Goal: Task Accomplishment & Management: Use online tool/utility

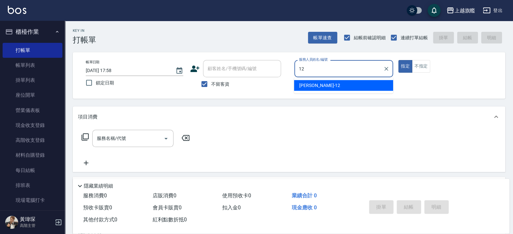
type input "陳佩君-12"
type button "true"
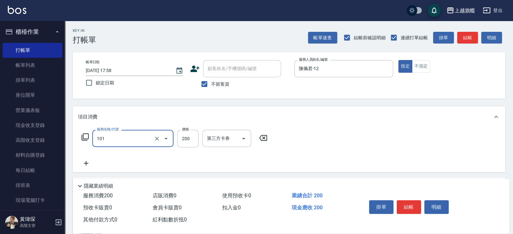
type input "一般洗(101)"
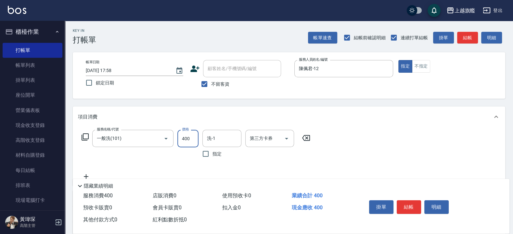
type input "400"
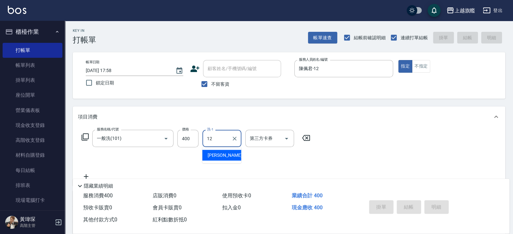
type input "陳佩君-12"
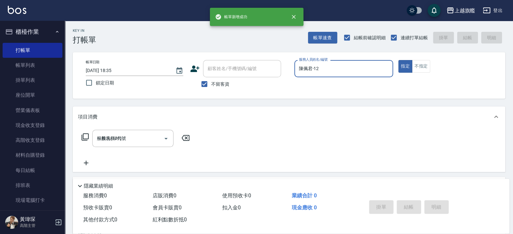
type input "[DATE] 18:35"
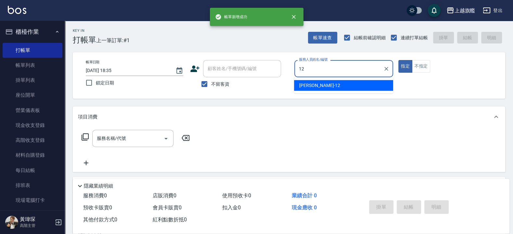
type input "陳佩君-12"
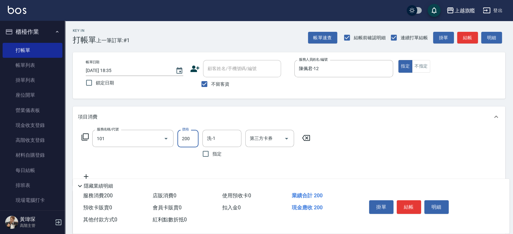
type input "一般洗(101)"
type input "400"
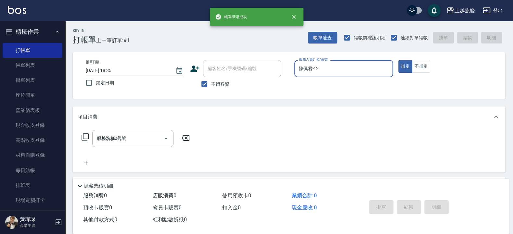
type input "[DATE] 18:36"
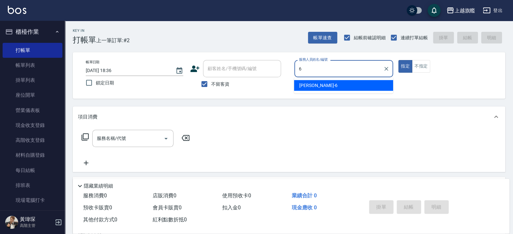
type input "張佳琳-6"
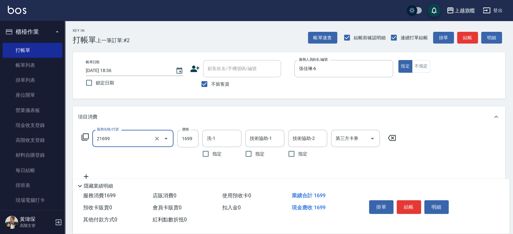
type input "型男燙髮1699(21699)"
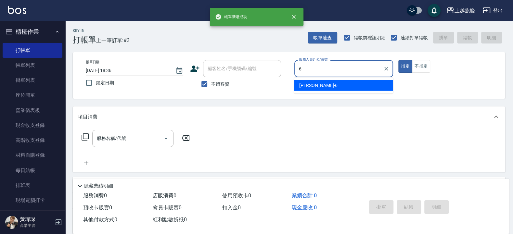
type input "張佳琳-6"
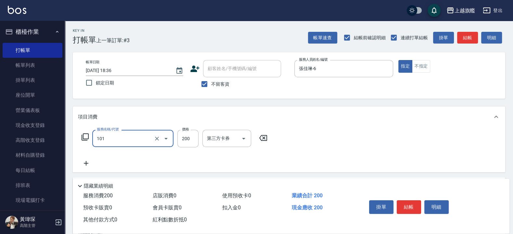
type input "一般洗(101)"
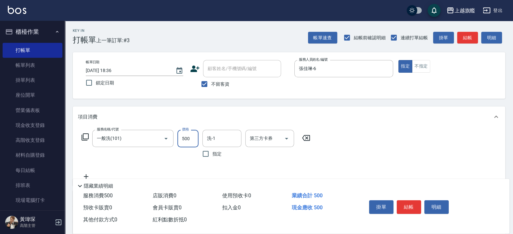
type input "500"
type input "邱靖淳-35"
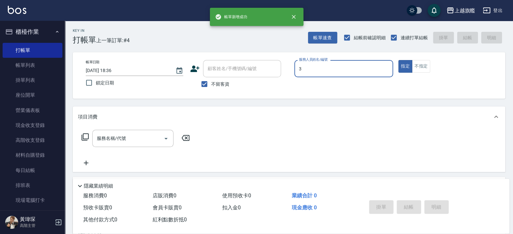
type input "[PERSON_NAME]-3"
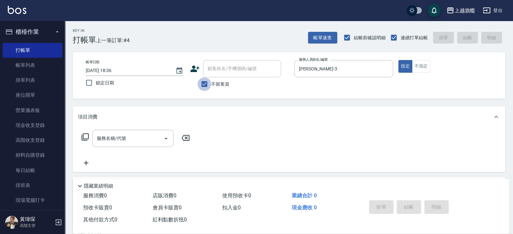
click at [204, 84] on input "不留客資" at bounding box center [205, 84] width 14 height 14
checkbox input "false"
click at [234, 71] on input "顧客姓名/手機號碼/編號" at bounding box center [237, 68] width 62 height 11
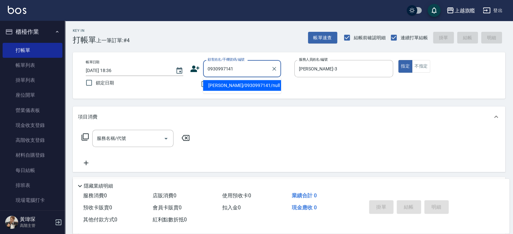
type input "[PERSON_NAME]/0930997141/null"
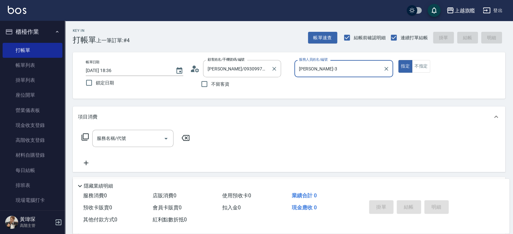
click at [398, 60] on button "指定" at bounding box center [405, 66] width 14 height 13
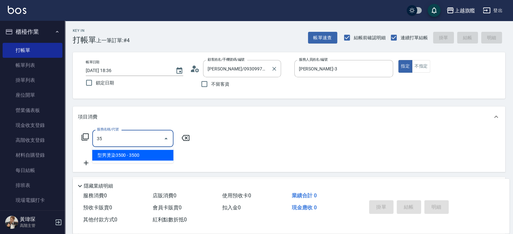
type input "3"
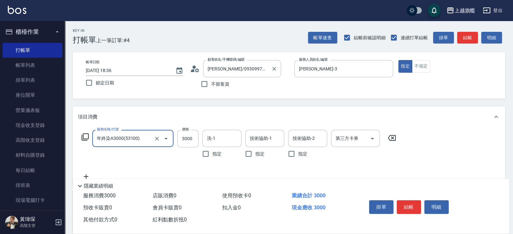
type input "年終染A3000(53100)"
type input "3500"
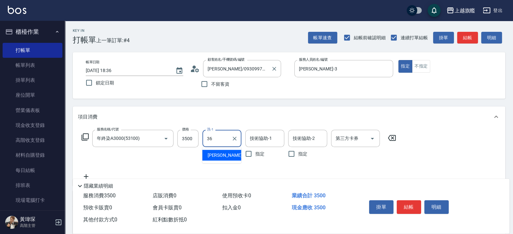
type input "[PERSON_NAME]-36"
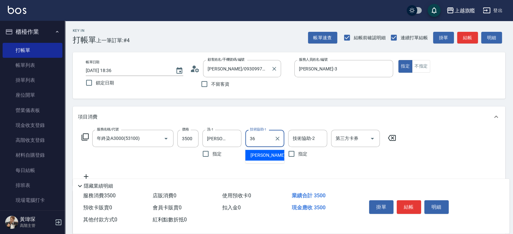
type input "[PERSON_NAME]-36"
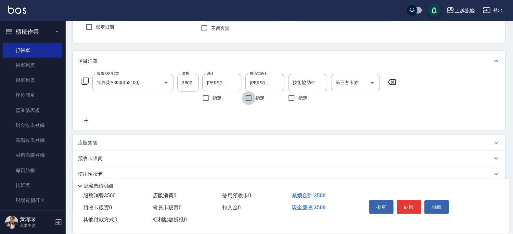
scroll to position [97, 0]
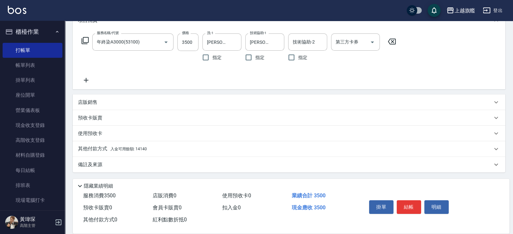
click at [146, 149] on span "入金可用餘額: 14140" at bounding box center [128, 149] width 36 height 5
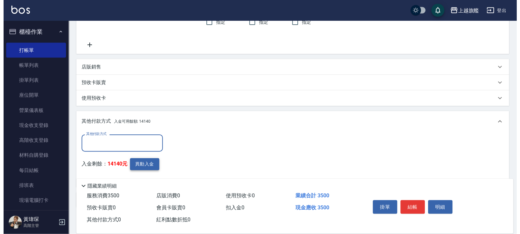
scroll to position [163, 0]
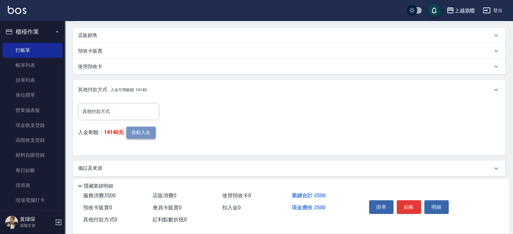
click at [141, 136] on button "異動入金" at bounding box center [140, 133] width 29 height 12
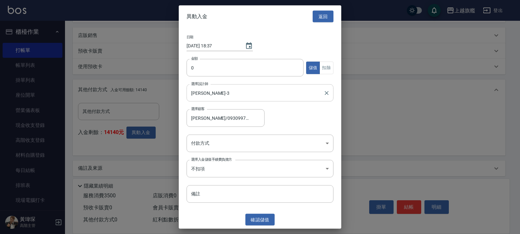
type input "[PERSON_NAME]/0930997141"
click at [214, 71] on input "0" at bounding box center [245, 68] width 117 height 18
type input "3500"
click at [329, 62] on button "扣除" at bounding box center [326, 67] width 14 height 13
click at [229, 143] on body "上越旗艦 登出 櫃檯作業 打帳單 帳單列表 掛單列表 座位開單 營業儀表板 現金收支登錄 高階收支登錄 材料自購登錄 每日結帳 排班表 現場電腦打卡 掃碼打卡…" at bounding box center [260, 38] width 520 height 402
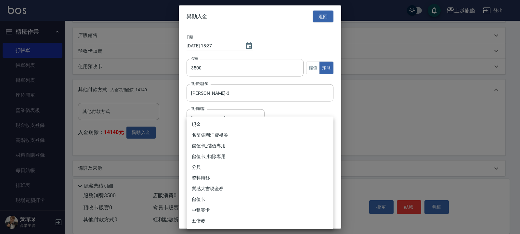
click at [219, 156] on li "儲值卡_扣除專用" at bounding box center [260, 156] width 147 height 11
type input "儲值卡_扣除專用"
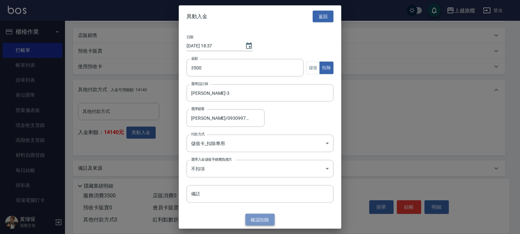
click at [259, 220] on button "確認 扣除" at bounding box center [259, 220] width 29 height 12
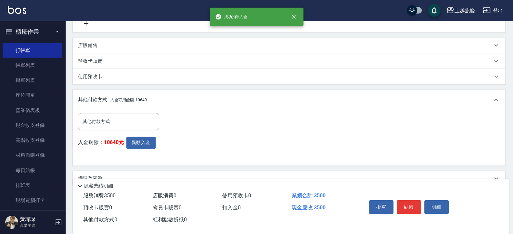
scroll to position [168, 0]
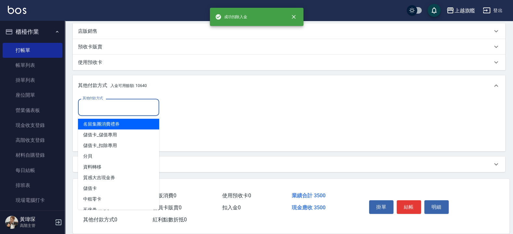
click at [96, 104] on input "其他付款方式" at bounding box center [118, 107] width 75 height 11
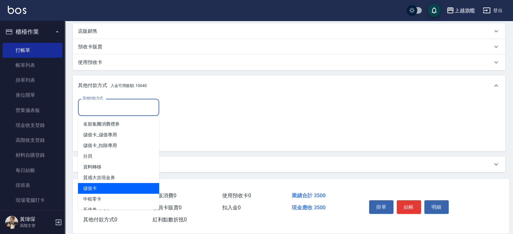
click at [92, 186] on span "儲值卡" at bounding box center [118, 188] width 81 height 11
type input "儲值卡"
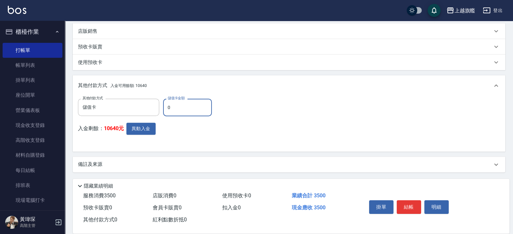
click at [180, 110] on input "0" at bounding box center [187, 108] width 49 height 18
type input "3500"
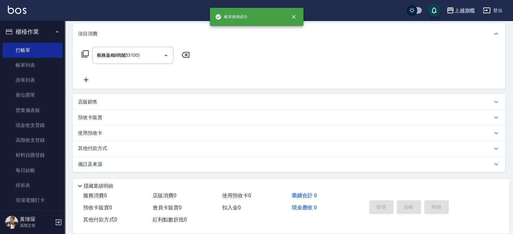
type input "[DATE] 18:37"
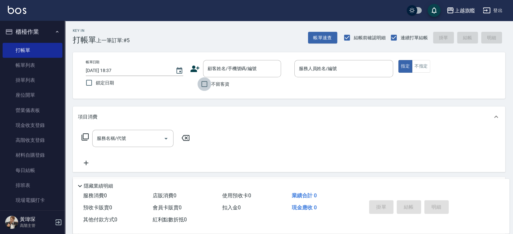
click at [207, 85] on input "不留客資" at bounding box center [205, 84] width 14 height 14
checkbox input "true"
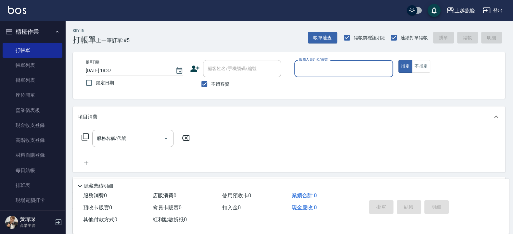
type input "1"
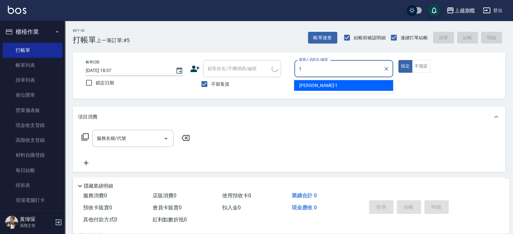
type input "[PERSON_NAME]/0908621539/"
type input "[PERSON_NAME]-11"
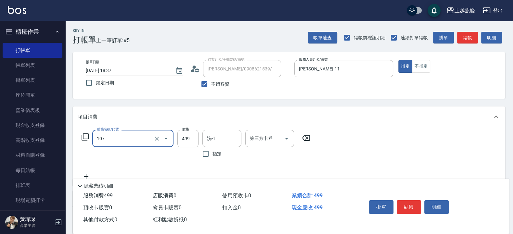
type input "舒活499(107)"
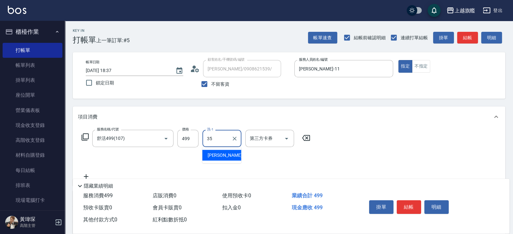
type input "邱靖淳-35"
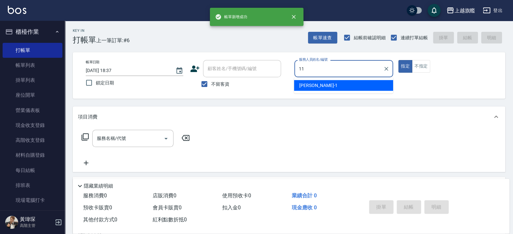
type input "[PERSON_NAME]-11"
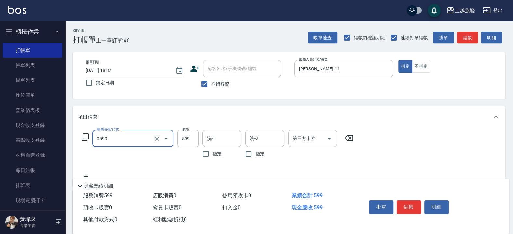
type input "去角質ITELY.(0599)"
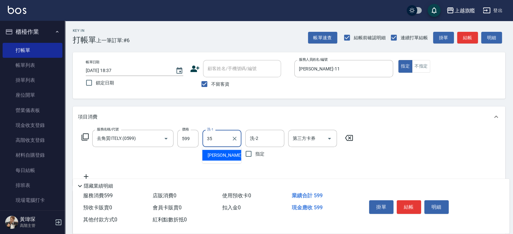
type input "邱靖淳-35"
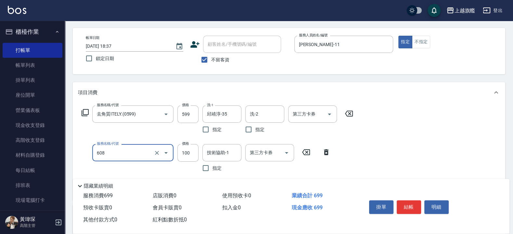
scroll to position [39, 0]
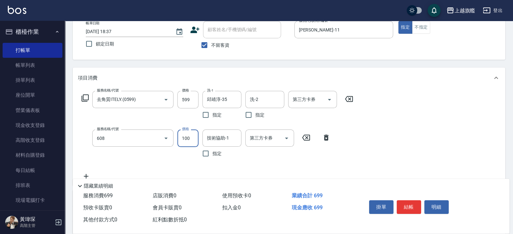
type input "專業/順護100(608)"
type input "200"
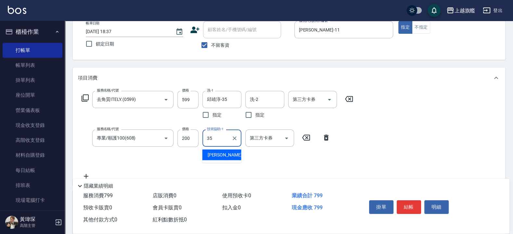
type input "邱靖淳-35"
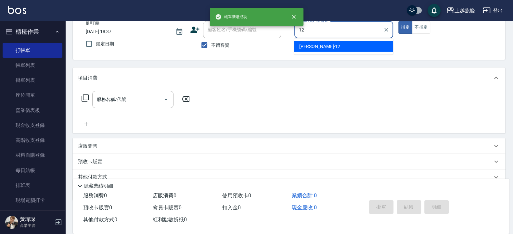
type input "陳佩君-12"
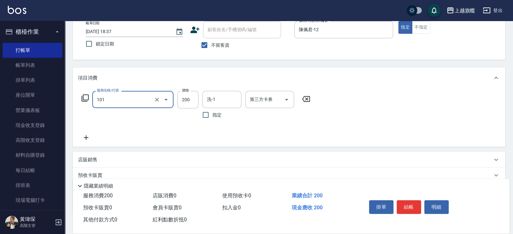
type input "一般洗(101)"
type input "400"
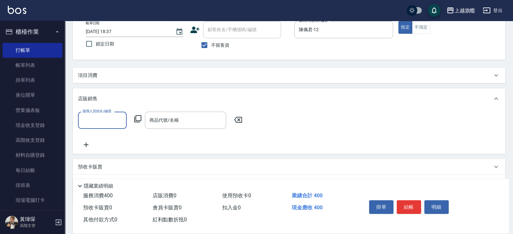
scroll to position [0, 0]
type input "陳佩君-12"
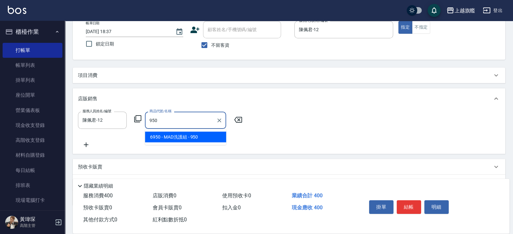
type input "MAD洗護組"
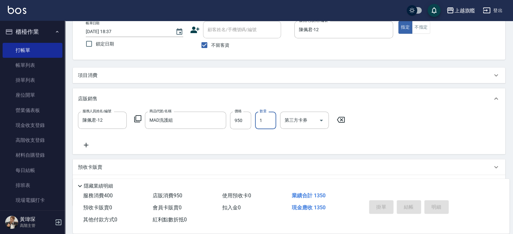
type input "[DATE] 18:38"
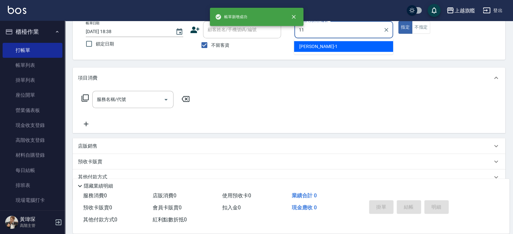
type input "[PERSON_NAME]-11"
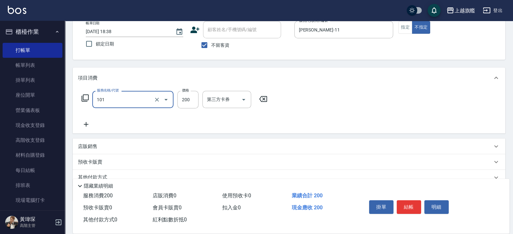
type input "一般洗(101)"
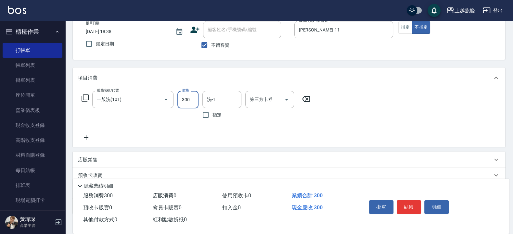
type input "300"
type input "邱靖淳-35"
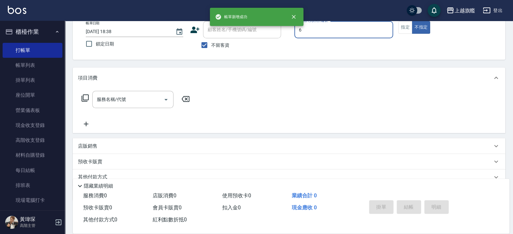
type input "張佳琳-6"
type button "false"
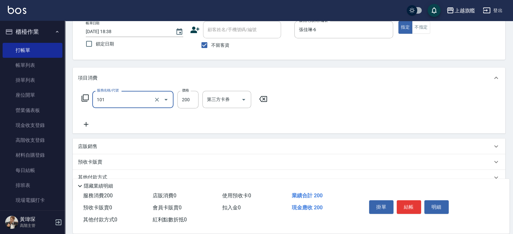
type input "一般洗(101)"
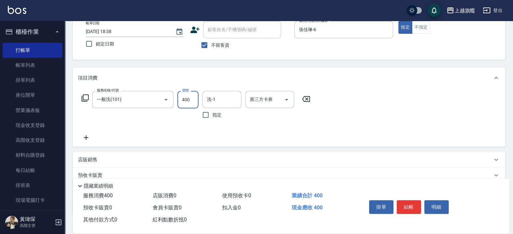
type input "400"
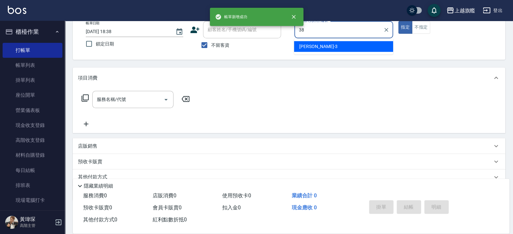
type input "[PERSON_NAME]-38"
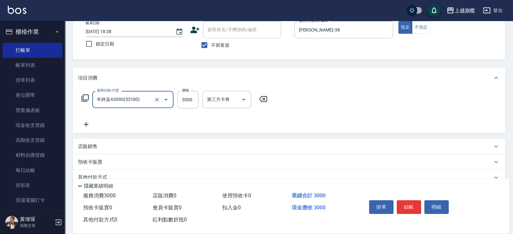
type input "年終染A3000(53100)"
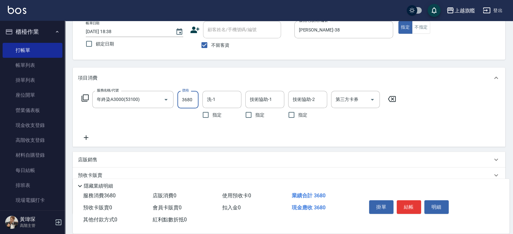
type input "3680"
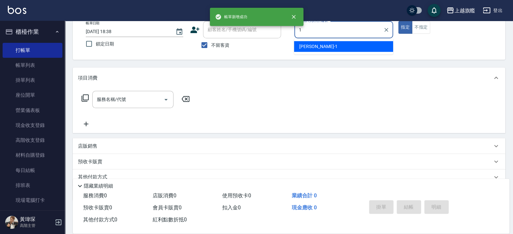
type input "[PERSON_NAME]-1"
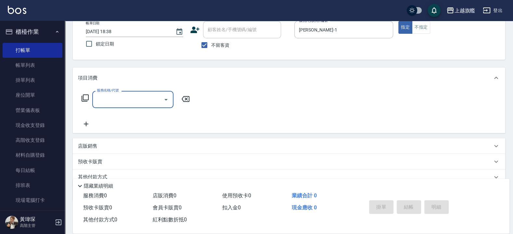
type input "1"
type input "40"
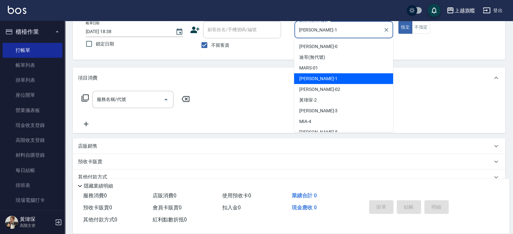
drag, startPoint x: 315, startPoint y: 32, endPoint x: 260, endPoint y: 21, distance: 55.7
click at [297, 28] on input "[PERSON_NAME]-1" at bounding box center [339, 29] width 84 height 11
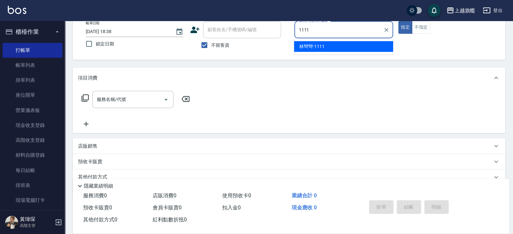
type input "林彎彎-1111"
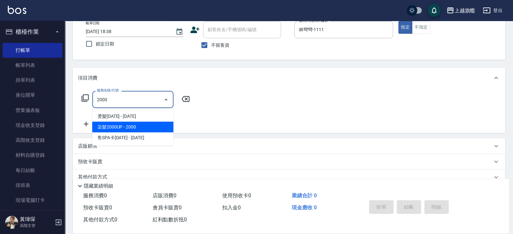
type input "染髮2000UP(520)"
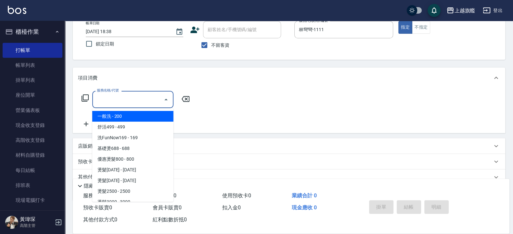
type input "0"
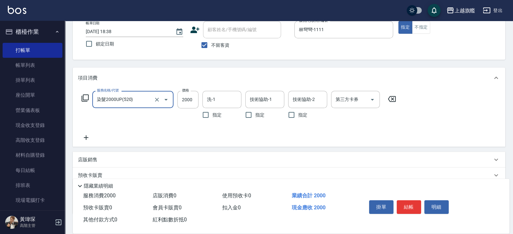
type input "染髮2000UP(520)"
type input "8000"
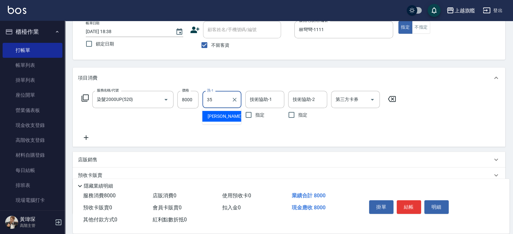
type input "邱靖淳-35"
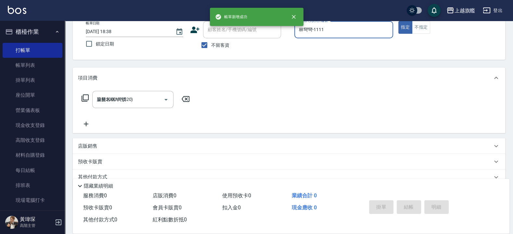
type input "[DATE] 18:40"
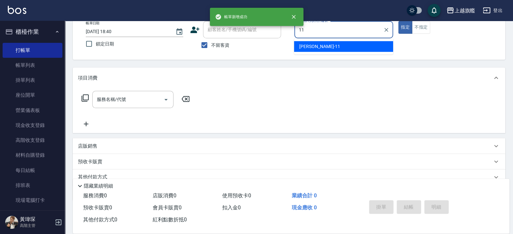
type input "[PERSON_NAME]-11"
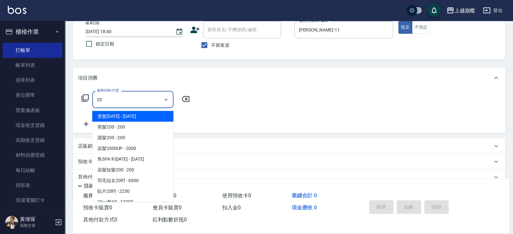
type input "2"
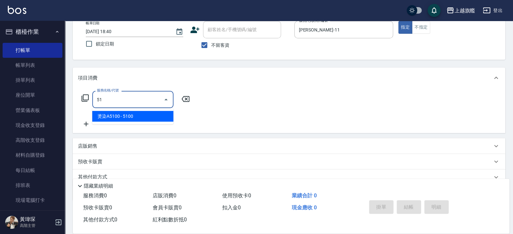
type input "5"
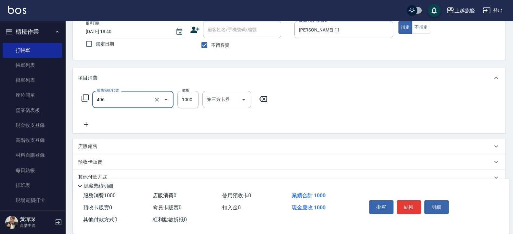
type input "水漾護1000(406)"
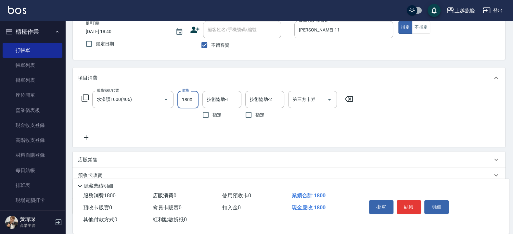
type input "1800"
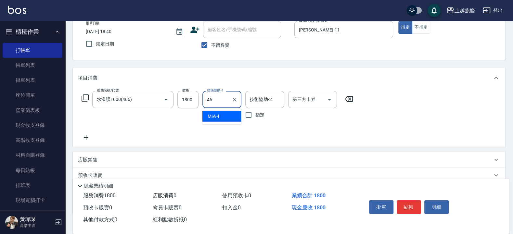
type input "瑜兒-46"
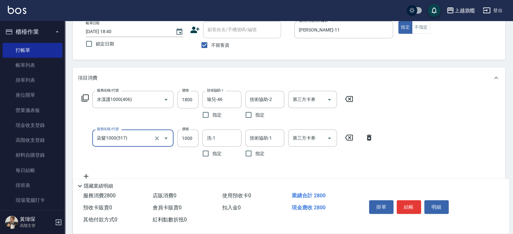
type input "染髮1000(517)"
type input "1280"
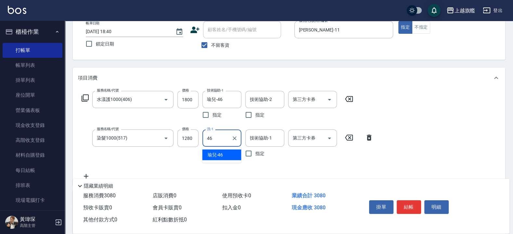
type input "瑜兒-46"
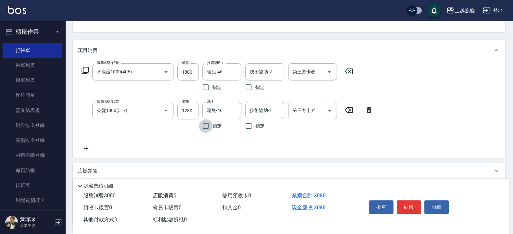
scroll to position [78, 0]
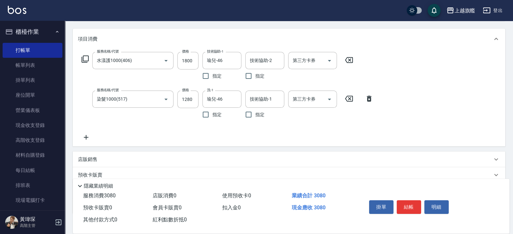
click at [88, 135] on icon at bounding box center [86, 138] width 16 height 8
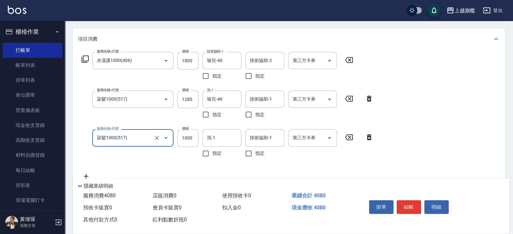
type input "染髮1000(517)"
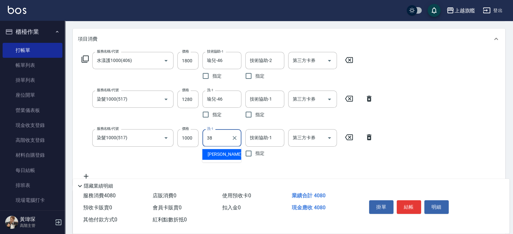
type input "[PERSON_NAME]-38"
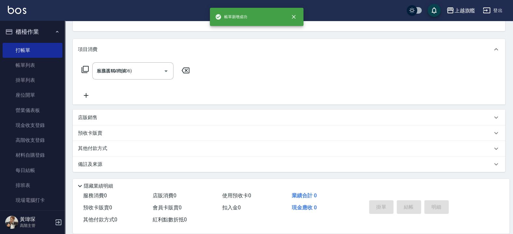
type input "[DATE] 18:41"
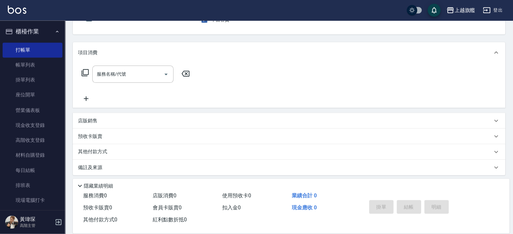
scroll to position [0, 0]
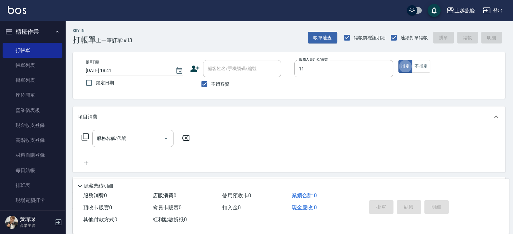
type input "[PERSON_NAME]-11"
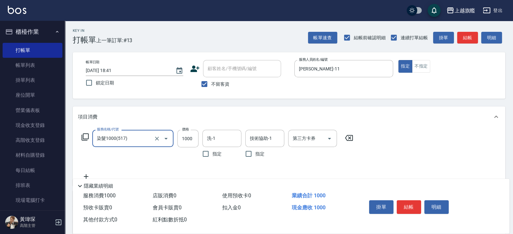
type input "染髮1000(517)"
type input "280"
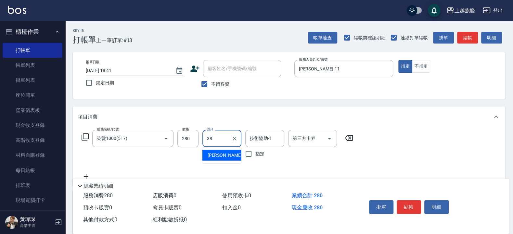
type input "[PERSON_NAME]-38"
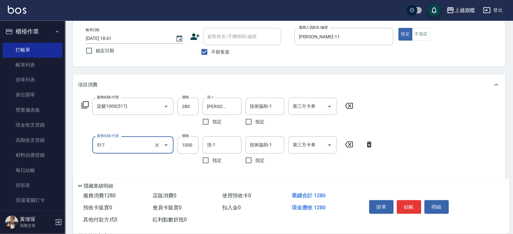
scroll to position [78, 0]
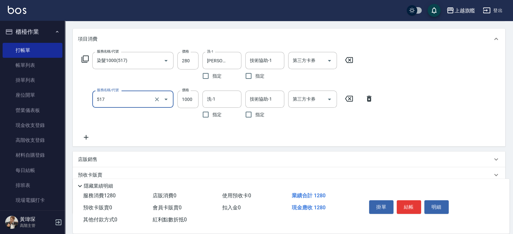
type input "染髮1000(517)"
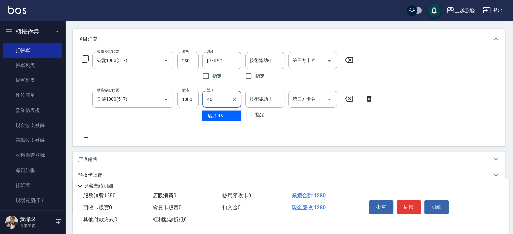
type input "瑜兒-46"
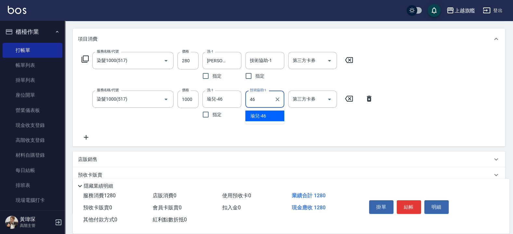
type input "瑜兒-46"
click at [276, 101] on icon "Clear" at bounding box center [277, 99] width 6 height 6
click at [82, 140] on icon at bounding box center [86, 138] width 16 height 8
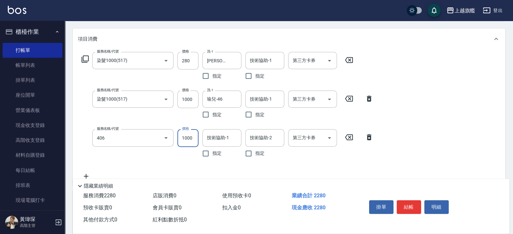
type input "水漾護1000(406)"
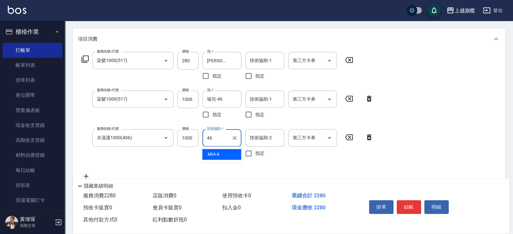
type input "瑜兒-46"
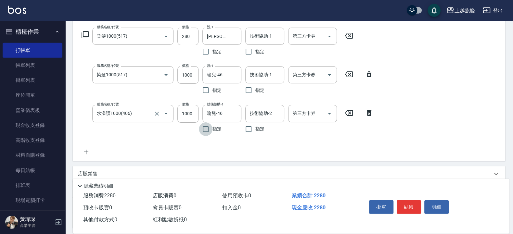
scroll to position [117, 0]
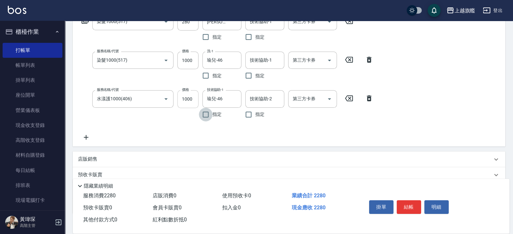
click at [194, 100] on input "1000" at bounding box center [187, 99] width 21 height 18
type input "1800"
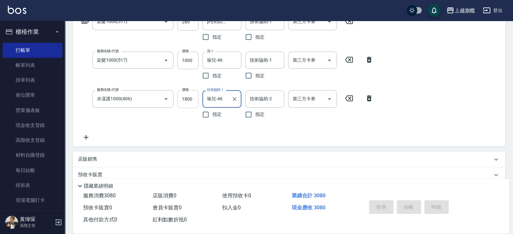
type input "[DATE] 18:42"
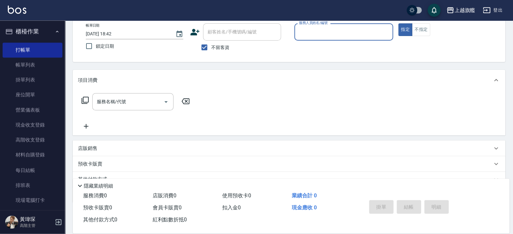
scroll to position [26, 0]
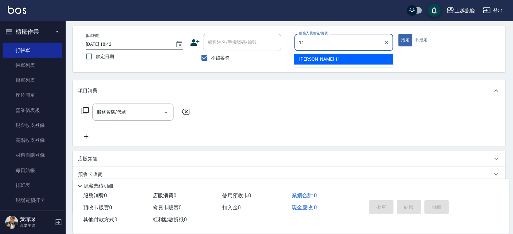
type input "[PERSON_NAME]-11"
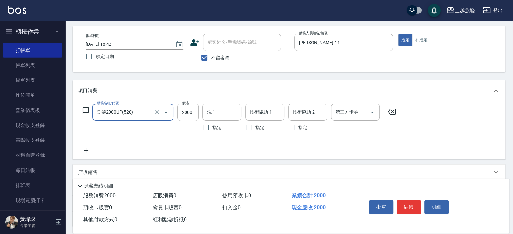
type input "染髮2000UP(520)"
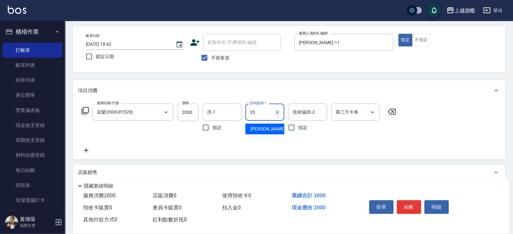
type input "邱靖淳-35"
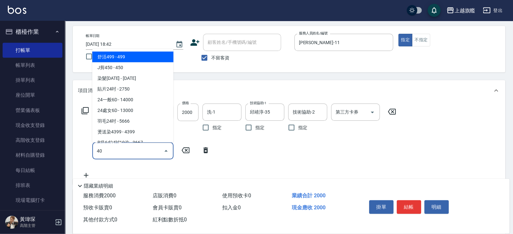
type input "406"
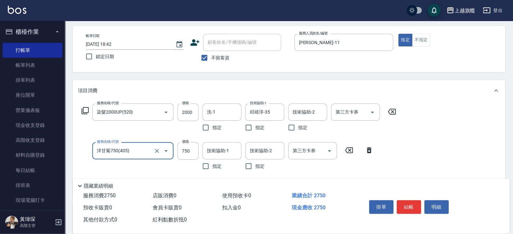
type input "洋甘菊750(405)"
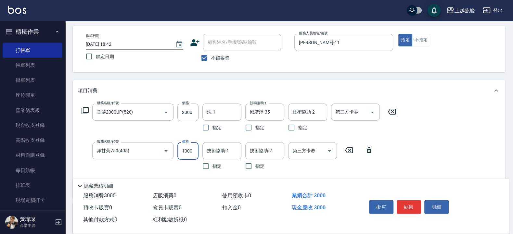
type input "1000"
type input "瑜兒-46"
click at [188, 111] on input "2000" at bounding box center [187, 113] width 21 height 18
type input "1280"
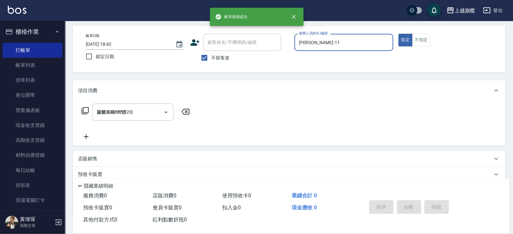
type input "[DATE] 18:43"
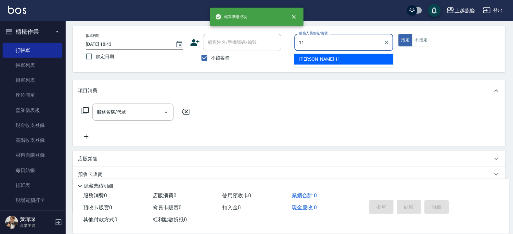
type input "[PERSON_NAME]-11"
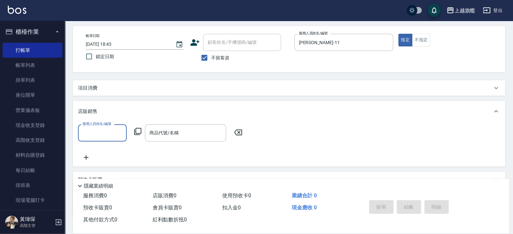
scroll to position [0, 0]
type input "[PERSON_NAME]-11"
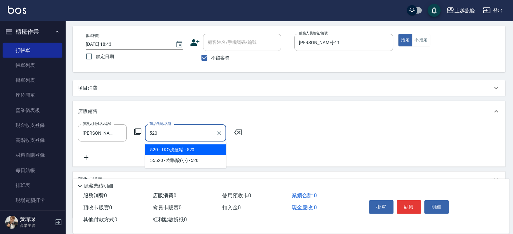
type input "TKO洗髮精"
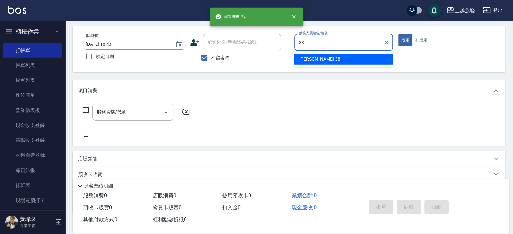
type input "[PERSON_NAME]-38"
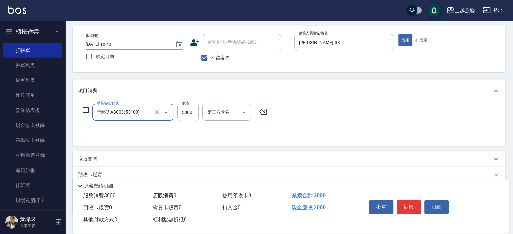
type input "年終染A3000(53100)"
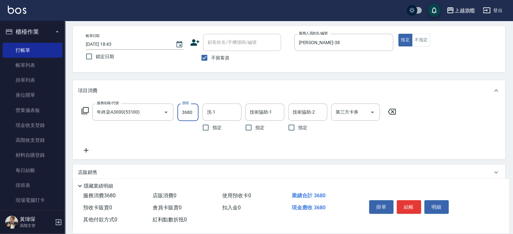
type input "3680"
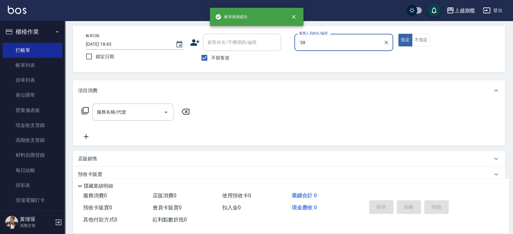
type input "`38"
click at [398, 34] on button "指定" at bounding box center [405, 40] width 14 height 13
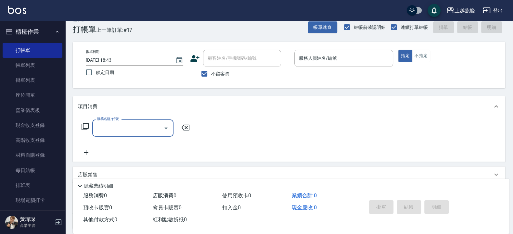
scroll to position [0, 0]
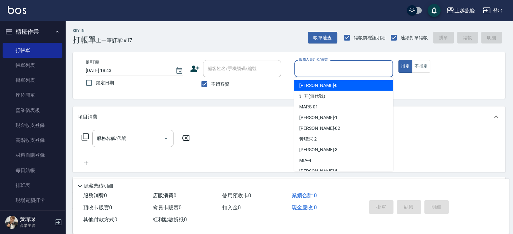
click at [310, 68] on input "服務人員姓名/編號" at bounding box center [343, 68] width 93 height 11
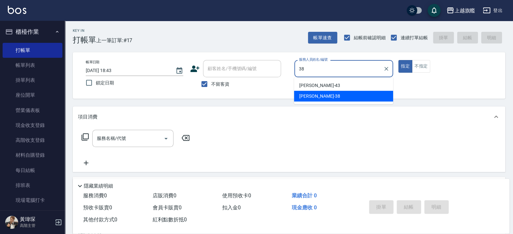
type input "[PERSON_NAME]-38"
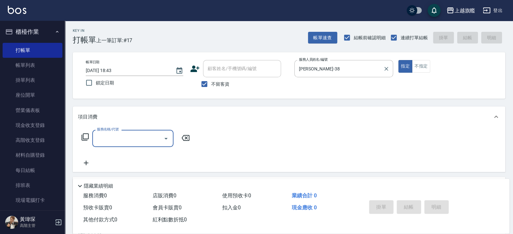
type input "1"
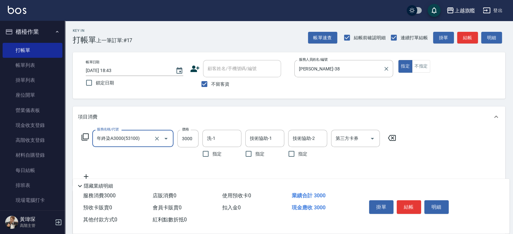
type input "年終染A3000(53100)"
type input "3700"
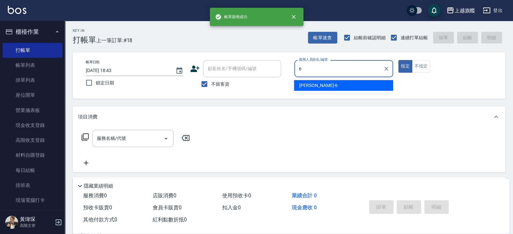
type input "張佳琳-6"
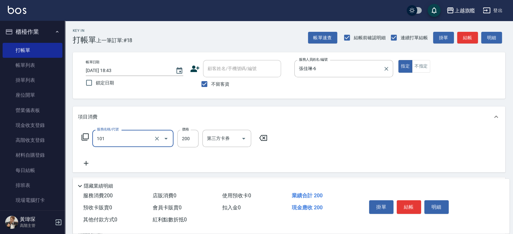
type input "一般洗(101)"
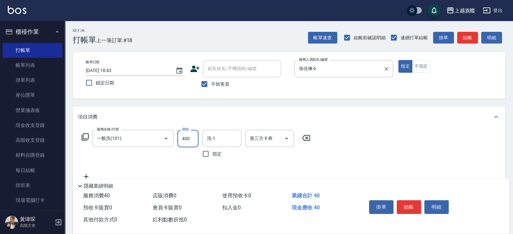
type input "400"
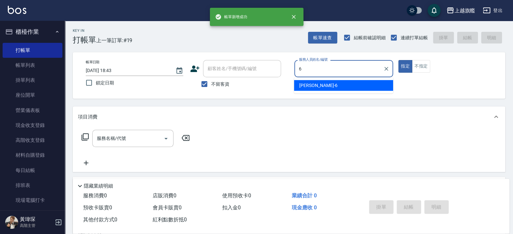
type input "張佳琳-6"
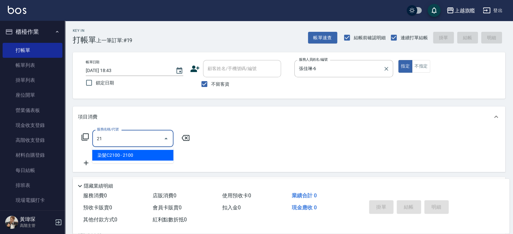
type input "2"
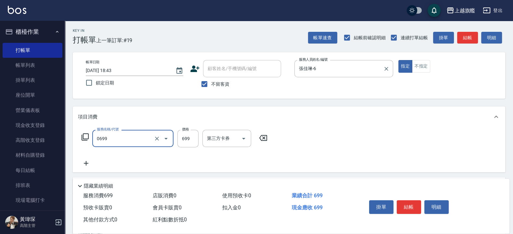
type input "精油SPA(0699)"
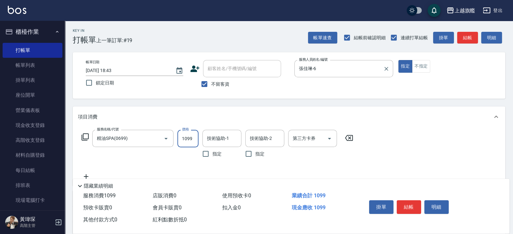
type input "1099"
type input "[PERSON_NAME]-37"
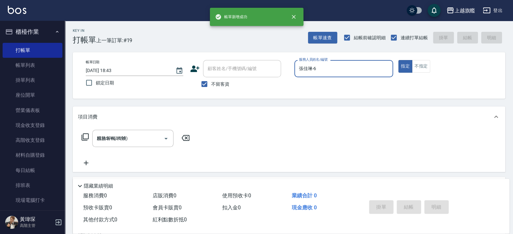
type input "[DATE] 18:44"
type input "張佳琳-6"
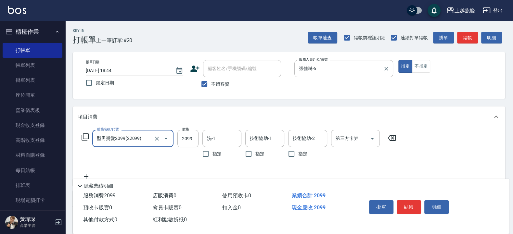
type input "型男燙髮2099(22099)"
type input "2380"
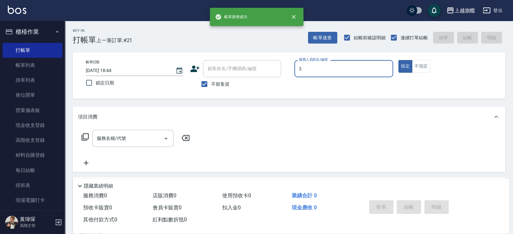
type input "[PERSON_NAME]-3"
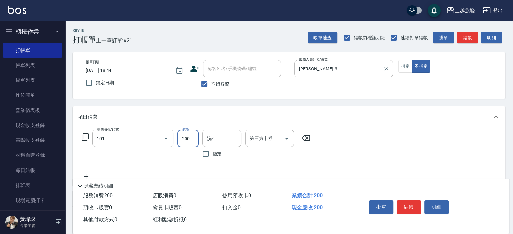
type input "一般洗(101)"
type input "300"
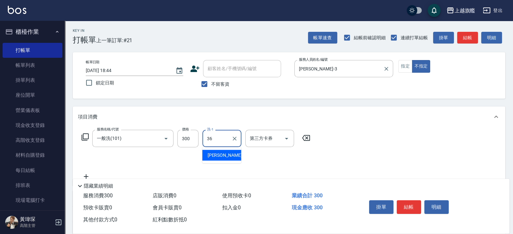
type input "[PERSON_NAME]-36"
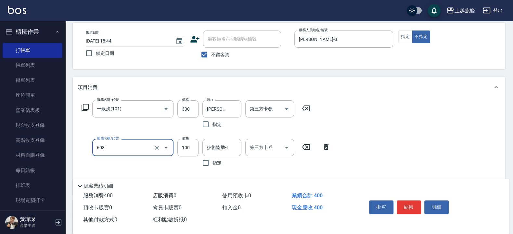
scroll to position [39, 0]
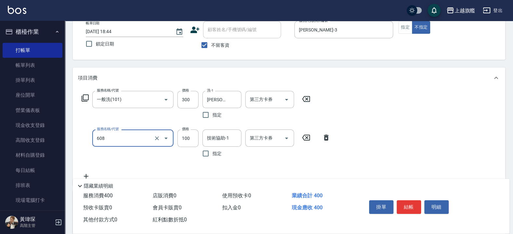
type input "專業/順護100(608)"
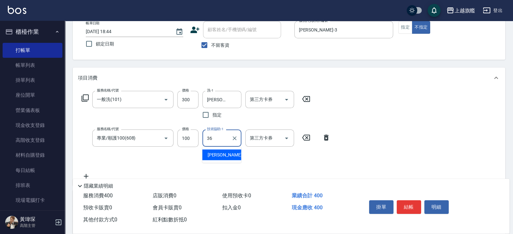
type input "[PERSON_NAME]-36"
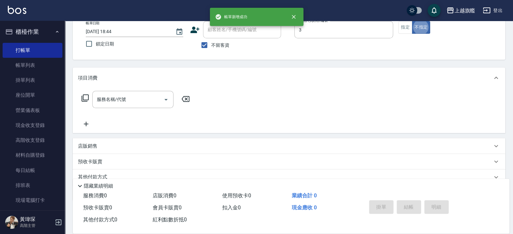
type input "[PERSON_NAME]-3"
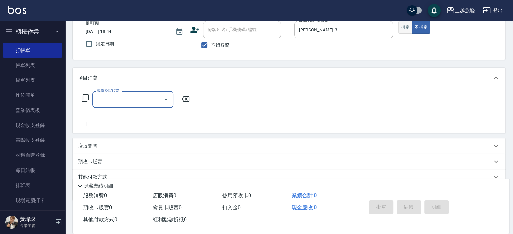
click at [403, 23] on button "指定" at bounding box center [405, 27] width 14 height 13
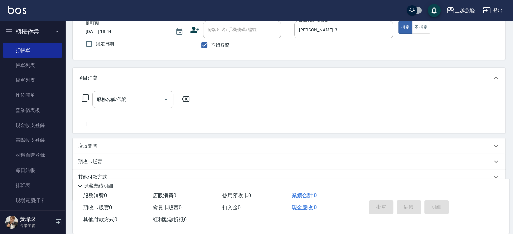
click at [99, 104] on input "服務名稱/代號" at bounding box center [128, 99] width 66 height 11
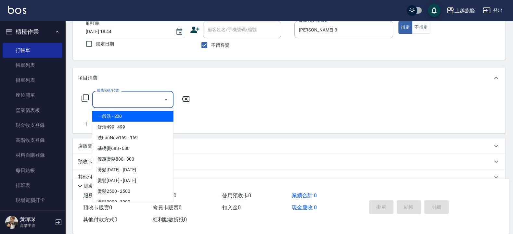
type input "5"
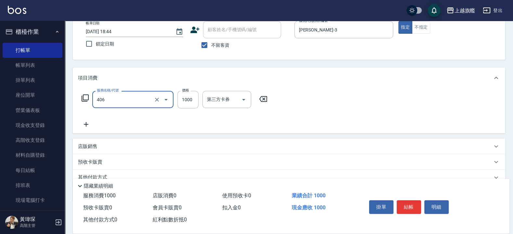
type input "水漾護1000(406)"
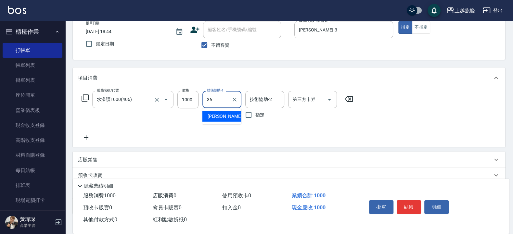
type input "[PERSON_NAME]-36"
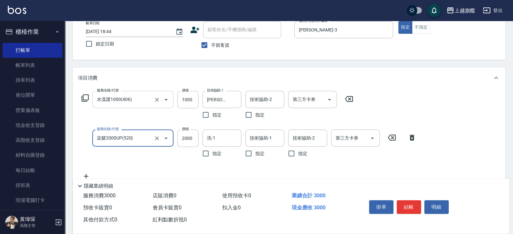
type input "染髮2000UP(520)"
type input "1799"
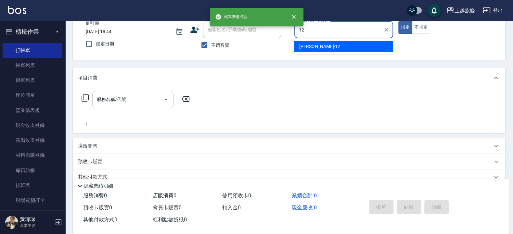
type input "陳佩君-12"
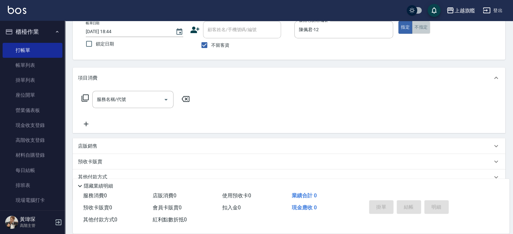
click at [421, 26] on button "不指定" at bounding box center [421, 27] width 18 height 13
click at [122, 102] on input "服務名稱/代號" at bounding box center [128, 99] width 66 height 11
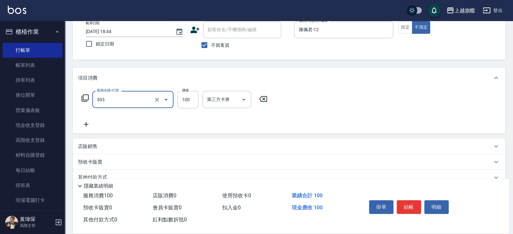
type input "剪髮100(303)"
type input "300"
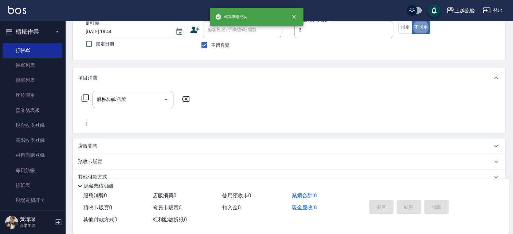
type input "[PERSON_NAME]-3"
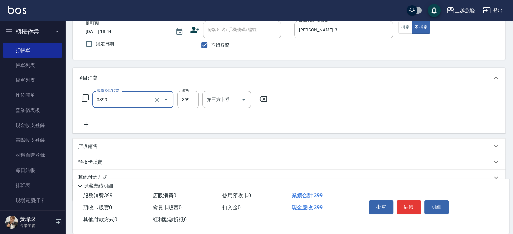
type input "海鹽SPA(0399)"
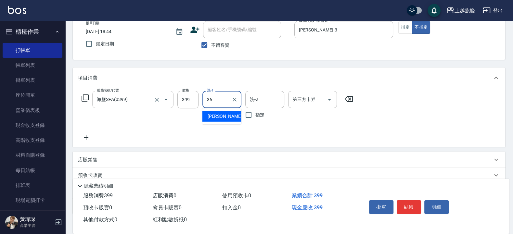
type input "[PERSON_NAME]-36"
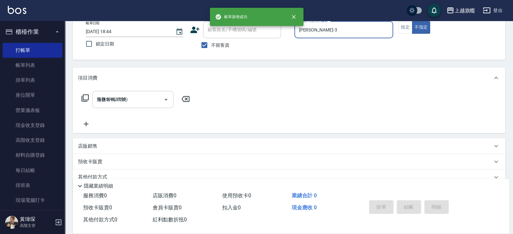
type input "[DATE] 18:45"
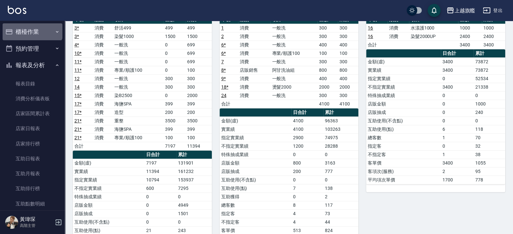
click at [32, 26] on button "櫃檯作業" at bounding box center [33, 31] width 60 height 17
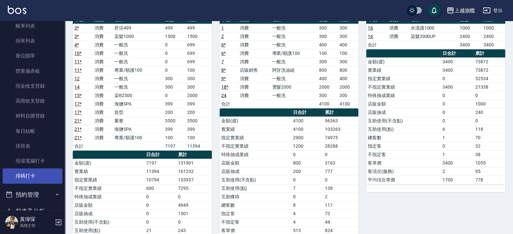
scroll to position [78, 0]
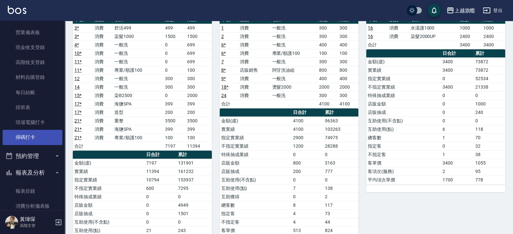
click at [31, 141] on link "掃碼打卡" at bounding box center [33, 137] width 60 height 15
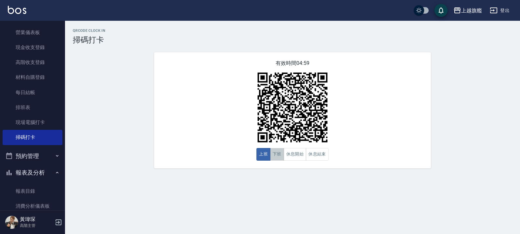
click at [276, 152] on button "下班" at bounding box center [277, 154] width 14 height 13
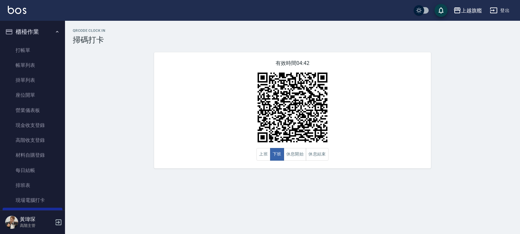
click at [31, 29] on button "櫃檯作業" at bounding box center [33, 31] width 60 height 17
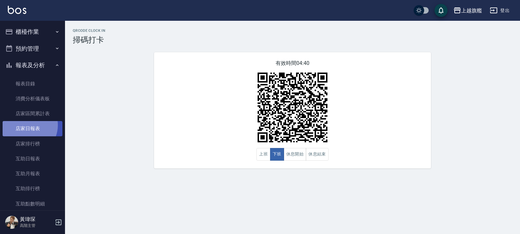
click at [26, 125] on link "店家日報表" at bounding box center [33, 128] width 60 height 15
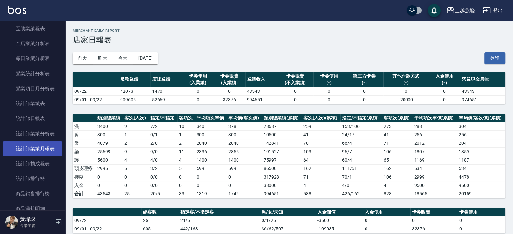
scroll to position [234, 0]
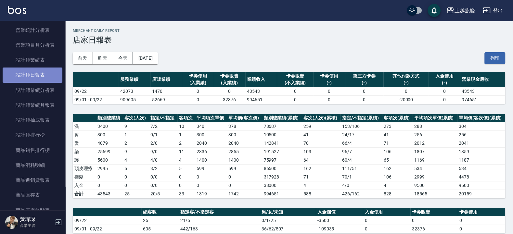
click at [45, 83] on link "設計師日報表" at bounding box center [33, 75] width 60 height 15
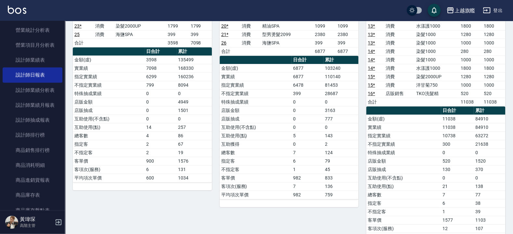
scroll to position [247, 0]
